Goal: Task Accomplishment & Management: Manage account settings

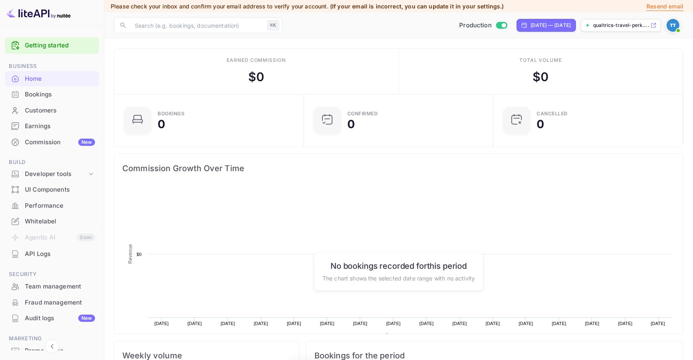
scroll to position [130, 185]
click at [60, 128] on div "Earnings" at bounding box center [60, 126] width 70 height 9
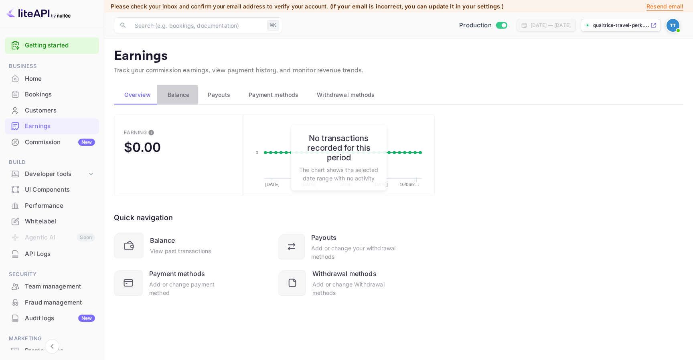
click at [190, 95] on div "Balance" at bounding box center [178, 95] width 28 height 10
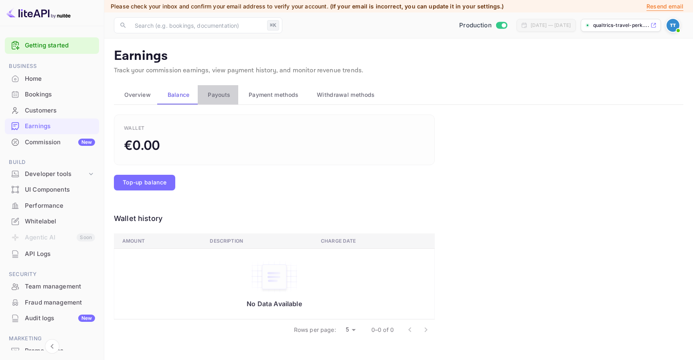
click at [216, 95] on span "Payouts" at bounding box center [219, 95] width 22 height 10
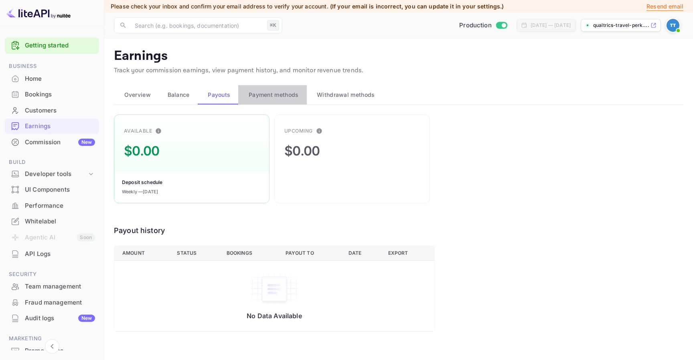
click at [269, 93] on span "Payment methods" at bounding box center [274, 95] width 50 height 10
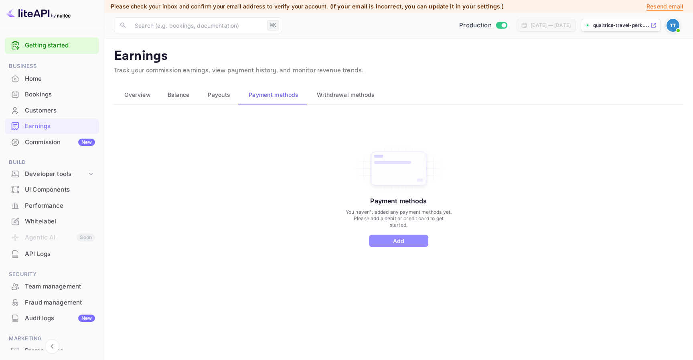
click at [402, 246] on button "Add" at bounding box center [398, 240] width 59 height 12
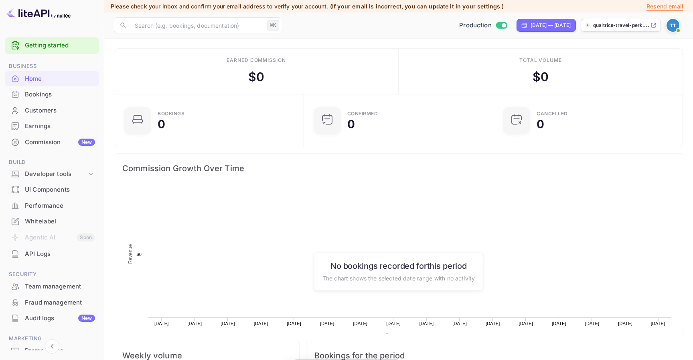
scroll to position [130, 185]
click at [81, 178] on div "Developer tools" at bounding box center [52, 174] width 94 height 14
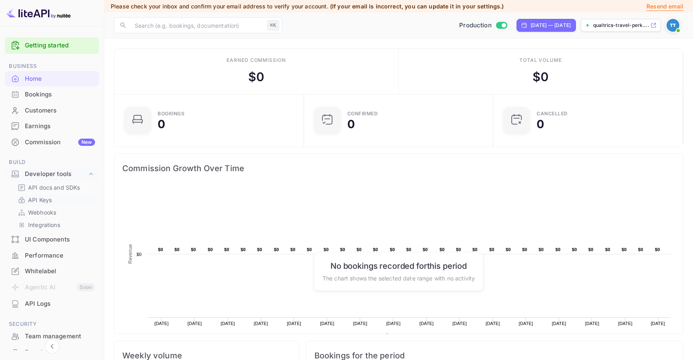
click at [51, 202] on p "API Keys" at bounding box center [40, 199] width 24 height 8
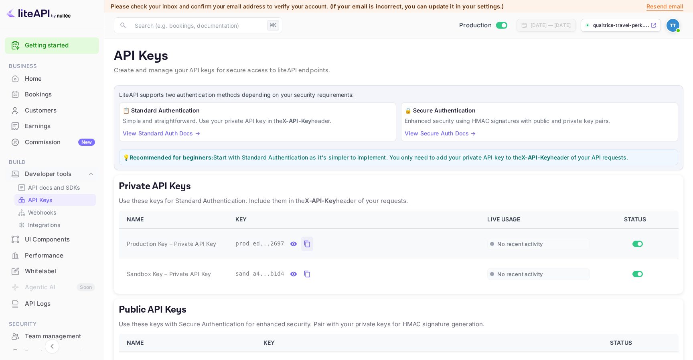
click at [309, 241] on icon "private api keys table" at bounding box center [307, 244] width 7 height 10
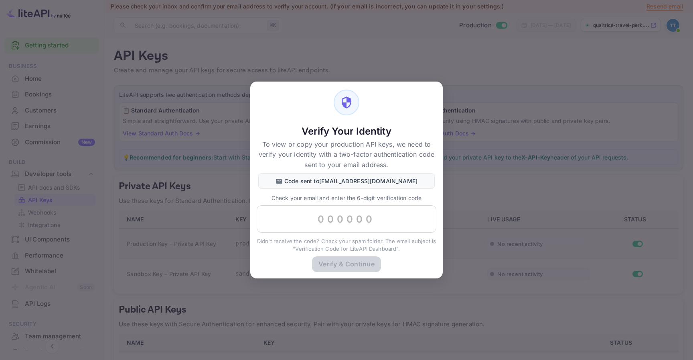
click at [443, 67] on div "Verify Your Identity To view or copy your production API keys, we need to verif…" at bounding box center [346, 180] width 693 height 360
